Goal: Task Accomplishment & Management: Manage account settings

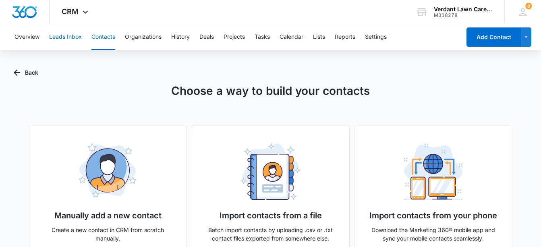
click at [60, 35] on button "Leads Inbox" at bounding box center [65, 37] width 33 height 26
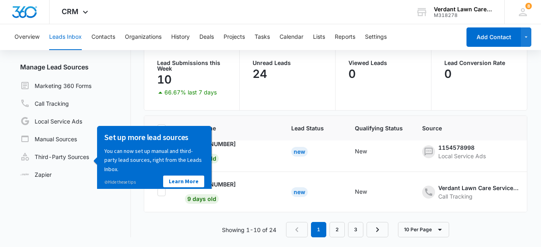
scroll to position [338, 0]
click at [240, 141] on icon "- - Select to Edit Field" at bounding box center [245, 144] width 10 height 10
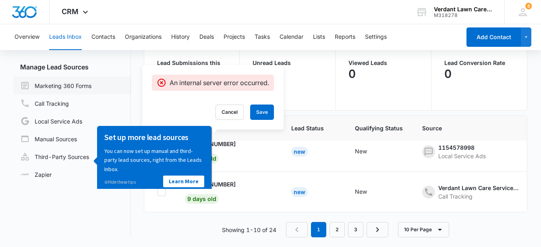
click at [91, 90] on link "Marketing 360 Forms" at bounding box center [55, 86] width 71 height 10
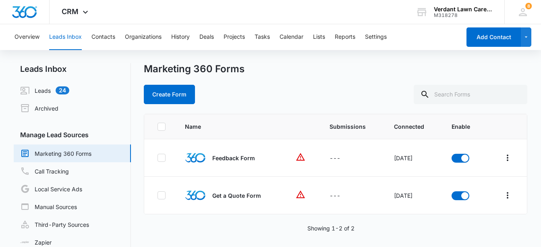
click at [69, 90] on link "Leads 24" at bounding box center [44, 90] width 49 height 10
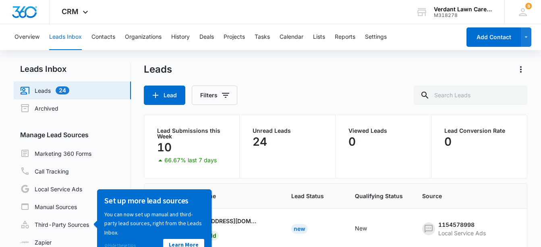
click at [123, 246] on link "⊘ Hide these tips" at bounding box center [119, 245] width 31 height 6
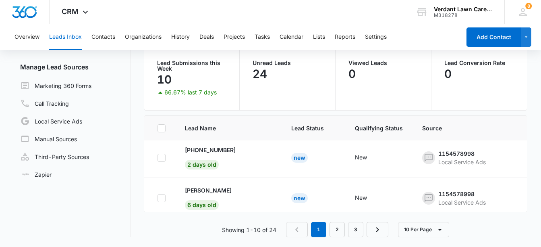
scroll to position [203, 0]
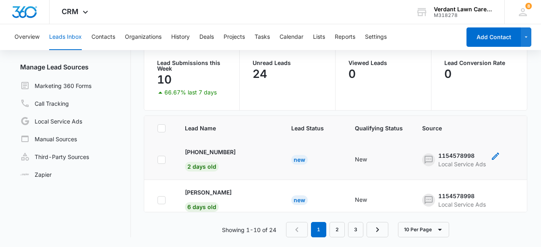
click at [438, 156] on div "1154578998" at bounding box center [462, 155] width 48 height 8
click at [204, 153] on p "+12086618483" at bounding box center [210, 151] width 51 height 8
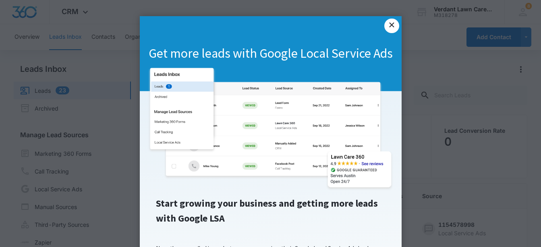
click at [385, 25] on link "×" at bounding box center [391, 26] width 15 height 15
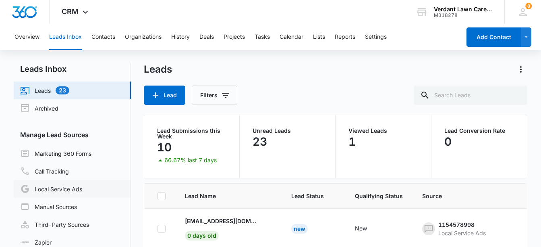
click at [71, 187] on link "Local Service Ads" at bounding box center [51, 189] width 62 height 10
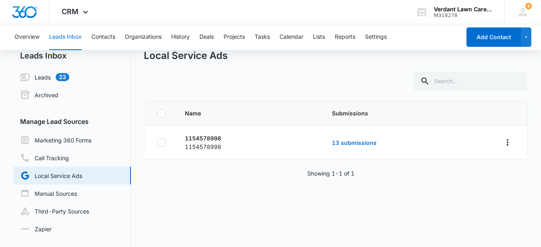
scroll to position [8, 0]
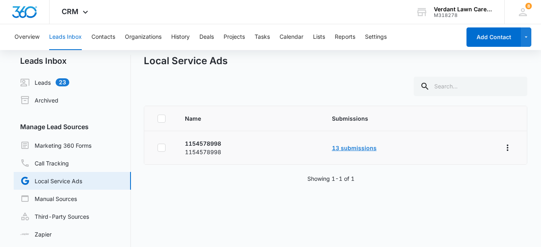
click at [356, 145] on link "13 submissions" at bounding box center [354, 147] width 45 height 7
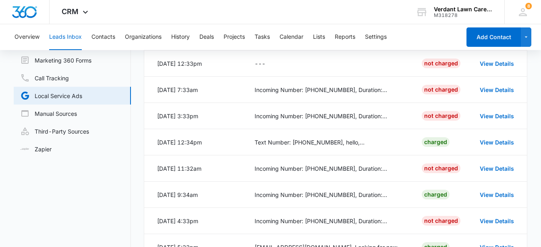
scroll to position [95, 0]
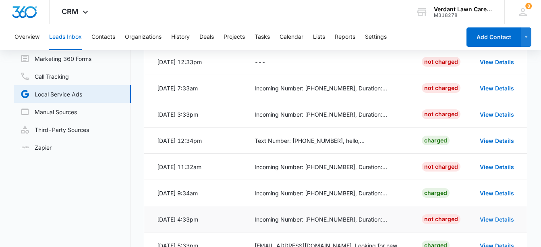
click at [488, 218] on link "View Details" at bounding box center [497, 219] width 34 height 7
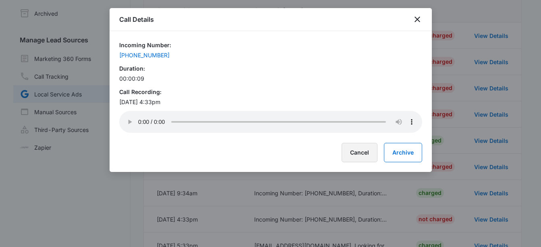
click at [354, 146] on button "Cancel" at bounding box center [360, 152] width 36 height 19
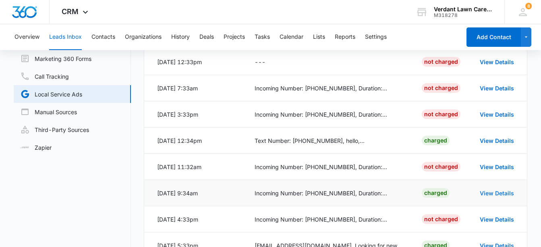
click at [489, 193] on link "View Details" at bounding box center [497, 192] width 34 height 7
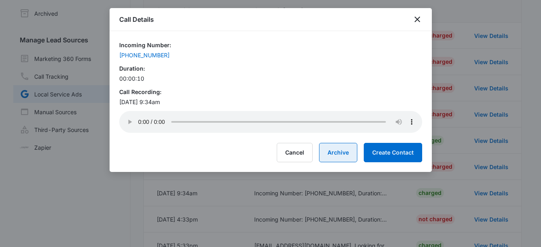
drag, startPoint x: 335, startPoint y: 158, endPoint x: 425, endPoint y: 118, distance: 98.7
click at [425, 118] on div "Call Details Incoming Number: (208) 661-8483 Duration: 00:00:10 Call Recording:…" at bounding box center [271, 90] width 322 height 164
click at [417, 22] on icon "close" at bounding box center [418, 20] width 10 height 10
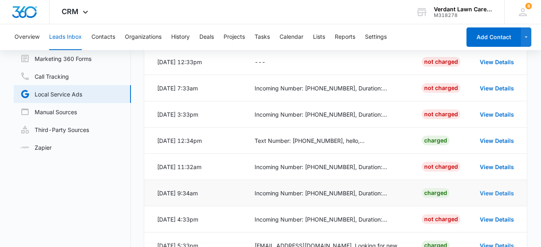
click at [487, 191] on link "View Details" at bounding box center [497, 192] width 34 height 7
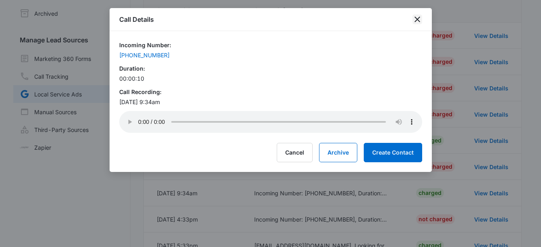
click at [416, 21] on icon "close" at bounding box center [418, 20] width 6 height 6
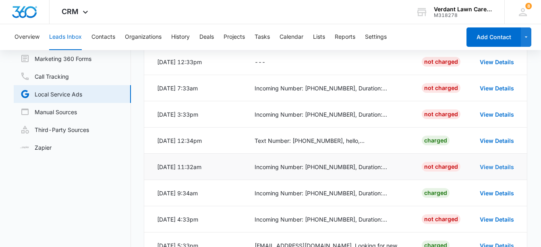
click at [488, 166] on link "View Details" at bounding box center [497, 166] width 34 height 7
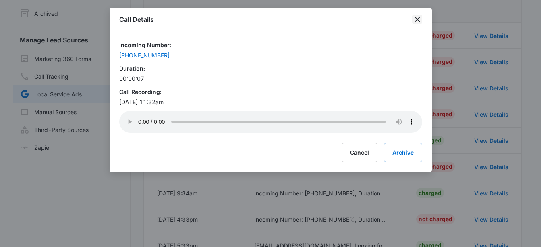
click at [418, 19] on icon "close" at bounding box center [418, 20] width 10 height 10
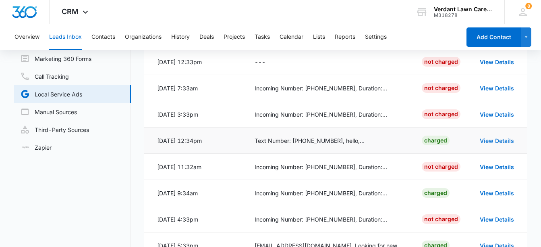
click at [490, 138] on link "View Details" at bounding box center [497, 140] width 34 height 7
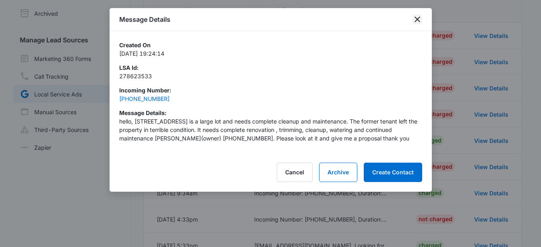
click at [418, 20] on icon "close" at bounding box center [418, 20] width 6 height 6
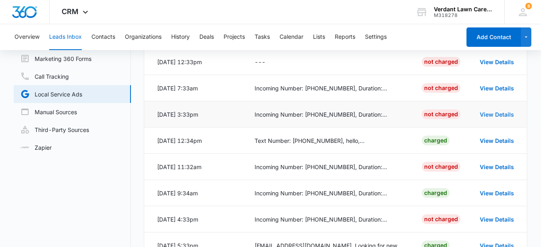
click at [493, 114] on link "View Details" at bounding box center [497, 114] width 34 height 7
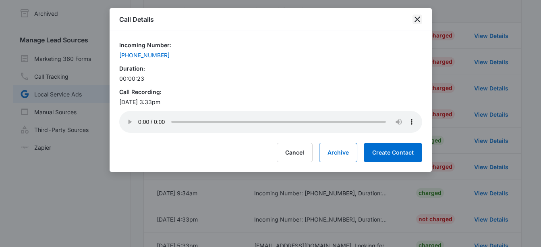
click at [417, 22] on icon "close" at bounding box center [418, 20] width 10 height 10
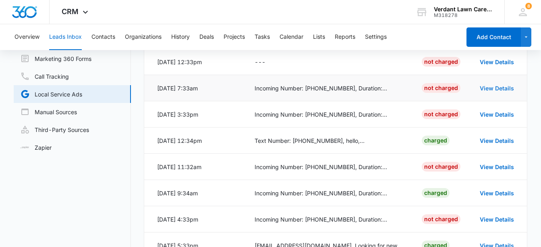
click at [507, 85] on link "View Details" at bounding box center [497, 88] width 34 height 7
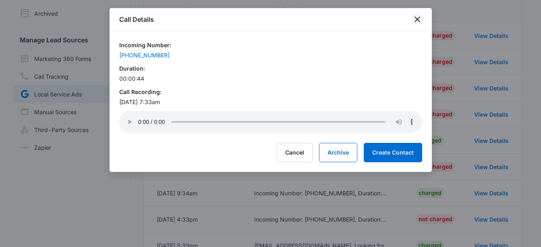
click at [416, 18] on icon "close" at bounding box center [418, 20] width 10 height 10
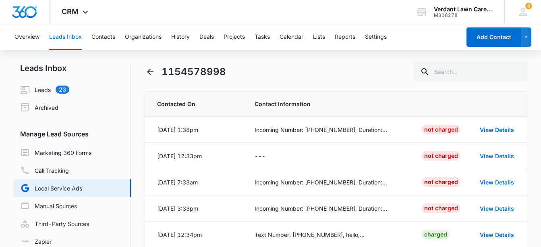
scroll to position [0, 0]
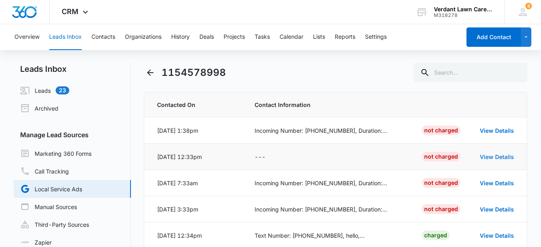
click at [503, 156] on link "View Details" at bounding box center [497, 156] width 34 height 7
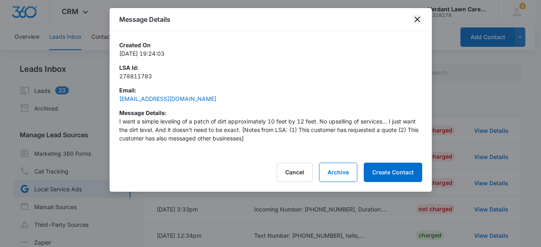
click at [416, 20] on icon "close" at bounding box center [418, 20] width 10 height 10
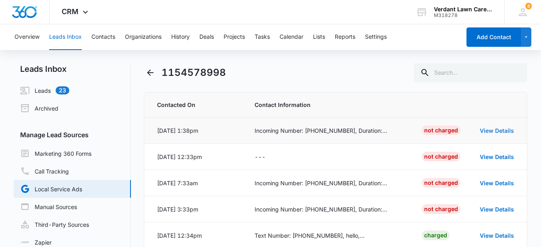
click at [491, 129] on link "View Details" at bounding box center [497, 130] width 34 height 7
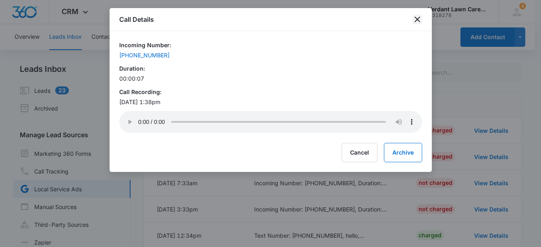
click at [419, 17] on icon "close" at bounding box center [418, 20] width 6 height 6
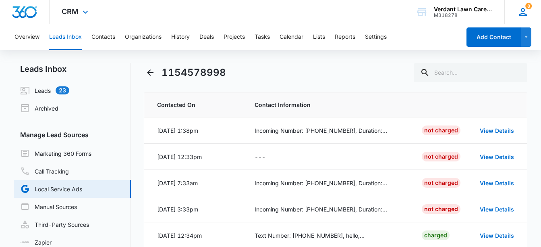
click at [524, 17] on icon at bounding box center [523, 12] width 12 height 12
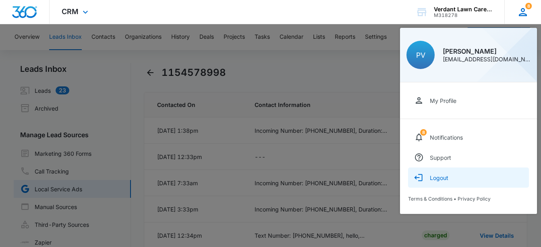
click at [441, 178] on div "Logout" at bounding box center [439, 177] width 19 height 7
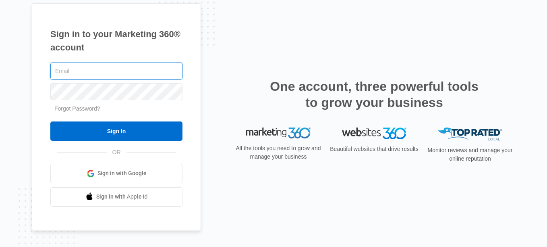
type input "[EMAIL_ADDRESS][DOMAIN_NAME]"
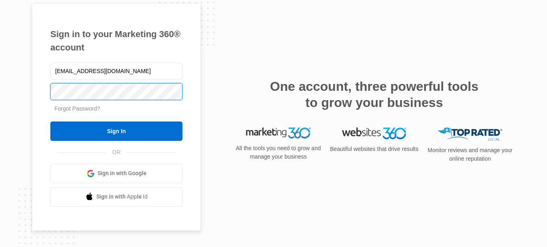
click at [28, 98] on div "Sign in to your Marketing 360® account [EMAIL_ADDRESS][DOMAIN_NAME] Forgot Pass…" at bounding box center [273, 123] width 547 height 247
click at [221, 49] on div "Sign in to your Marketing 360® account [EMAIL_ADDRESS][DOMAIN_NAME] Forgot Pass…" at bounding box center [273, 123] width 483 height 240
